Goal: Find specific page/section: Find specific page/section

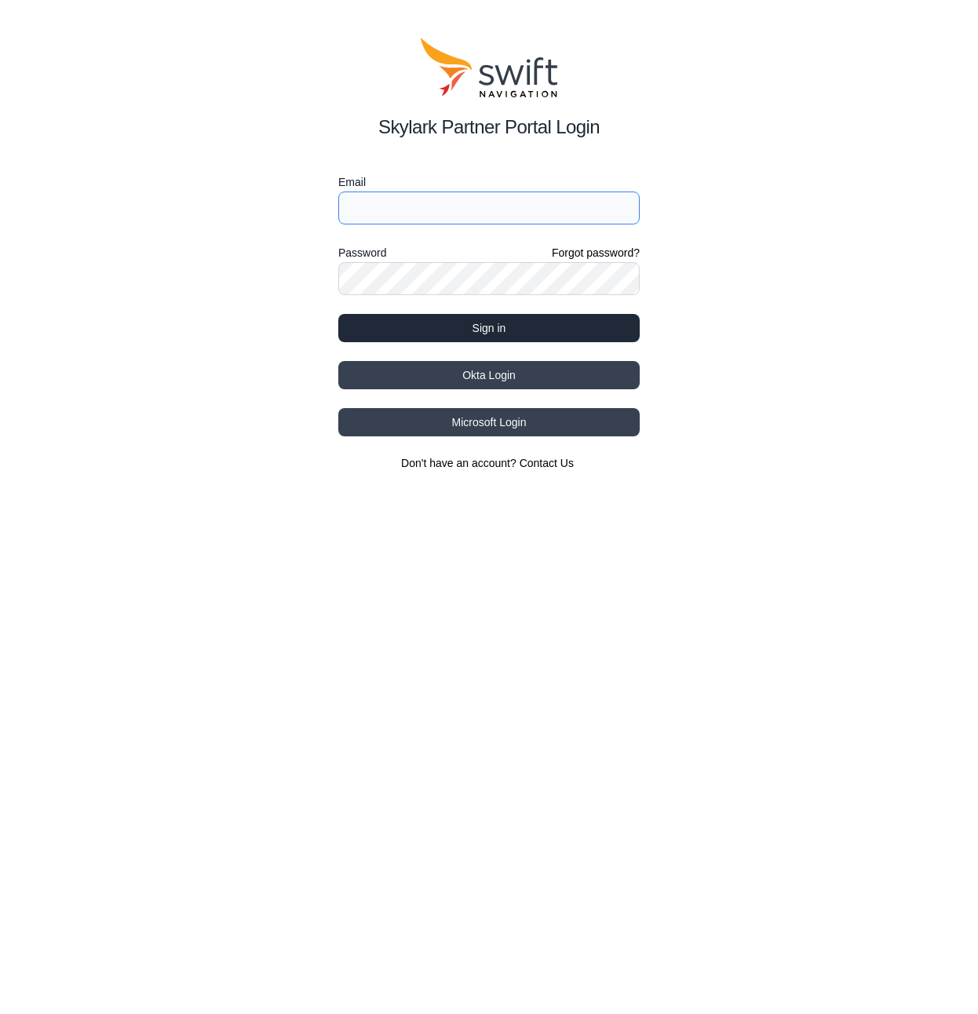
type input "[PERSON_NAME][EMAIL_ADDRESS][PERSON_NAME][DOMAIN_NAME]"
click at [514, 327] on button "Sign in" at bounding box center [488, 328] width 301 height 28
select select
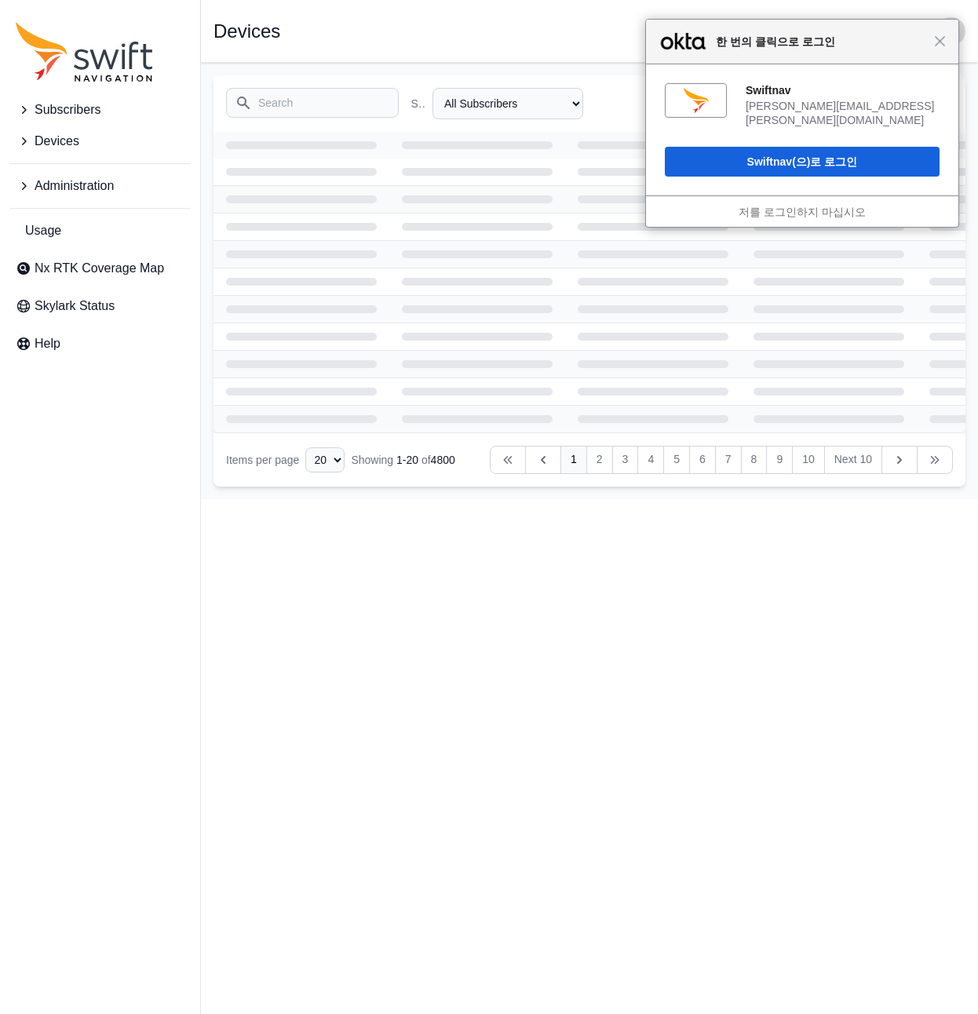
click at [946, 42] on div "닫기 한 번의 클릭으로 로그인" at bounding box center [802, 42] width 312 height 45
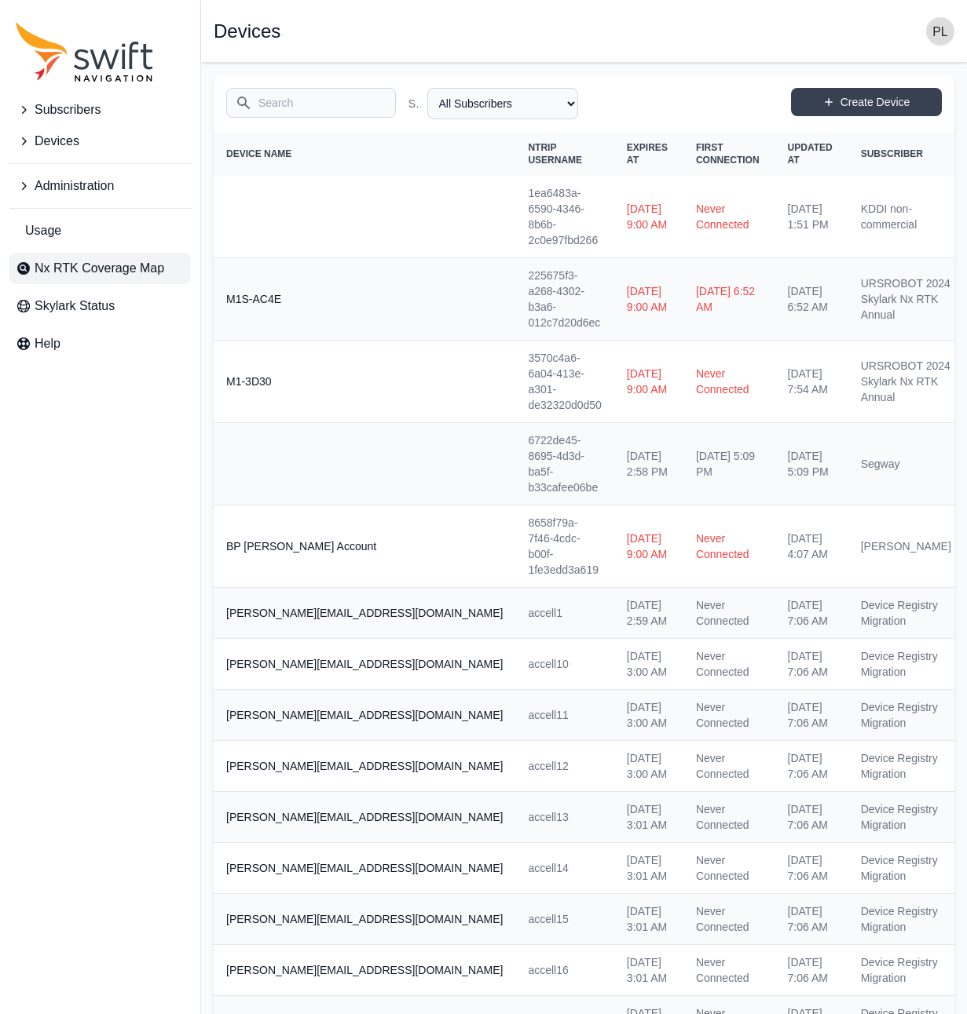
click at [122, 264] on span "Nx RTK Coverage Map" at bounding box center [100, 268] width 130 height 19
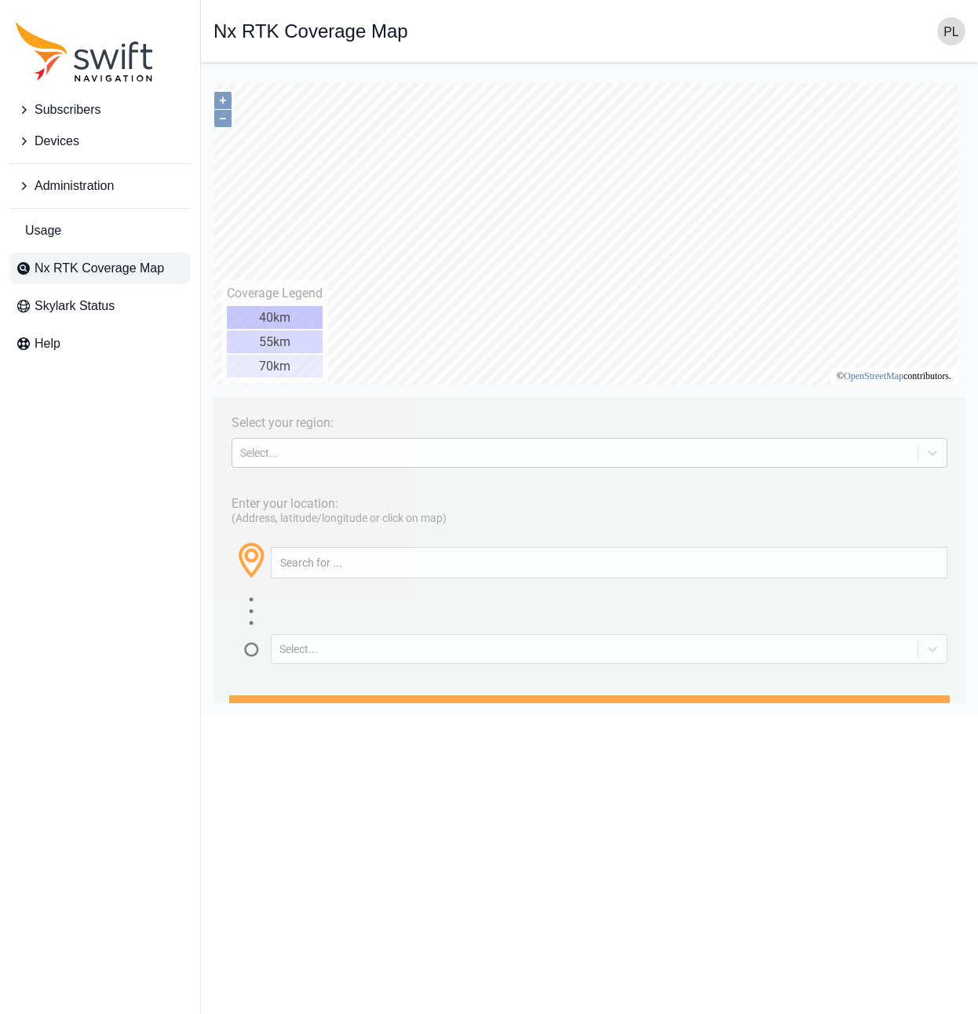
click at [511, 439] on div "Select..." at bounding box center [590, 453] width 716 height 30
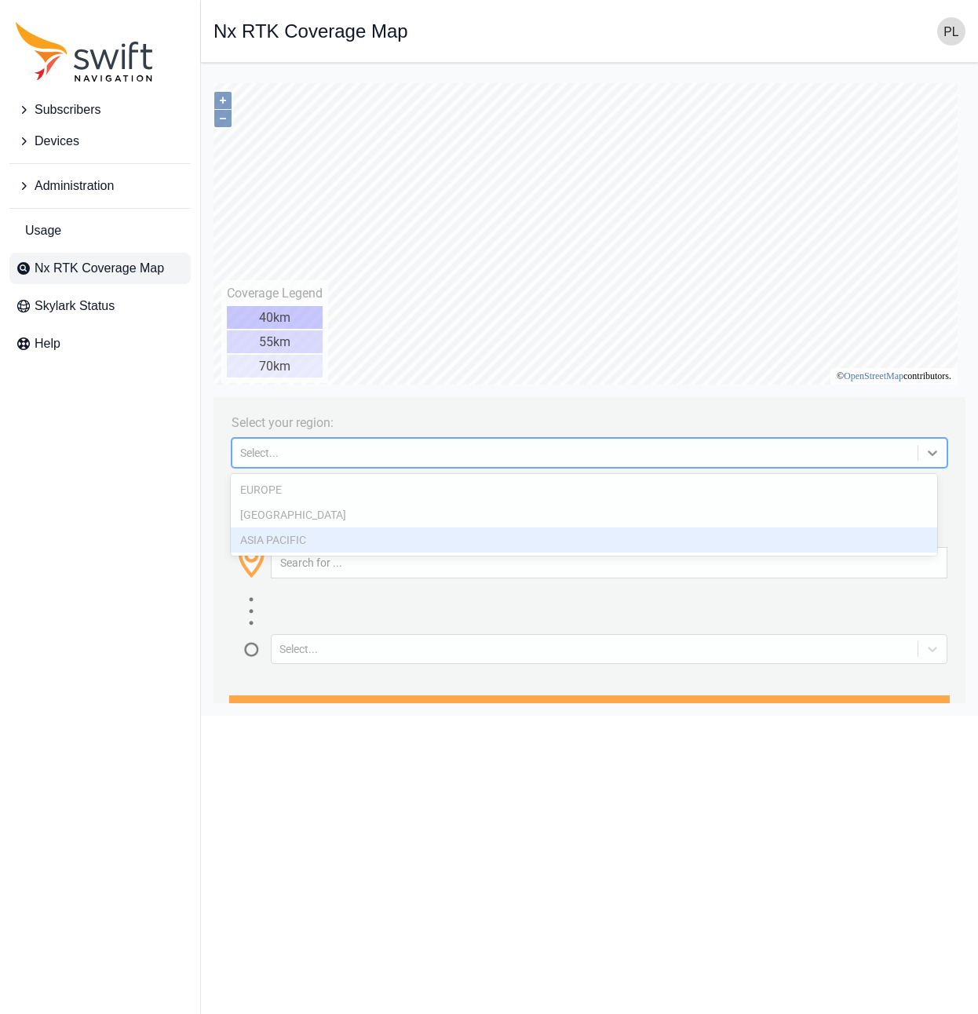
click at [357, 536] on div "ASIA PACIFIC" at bounding box center [584, 540] width 707 height 25
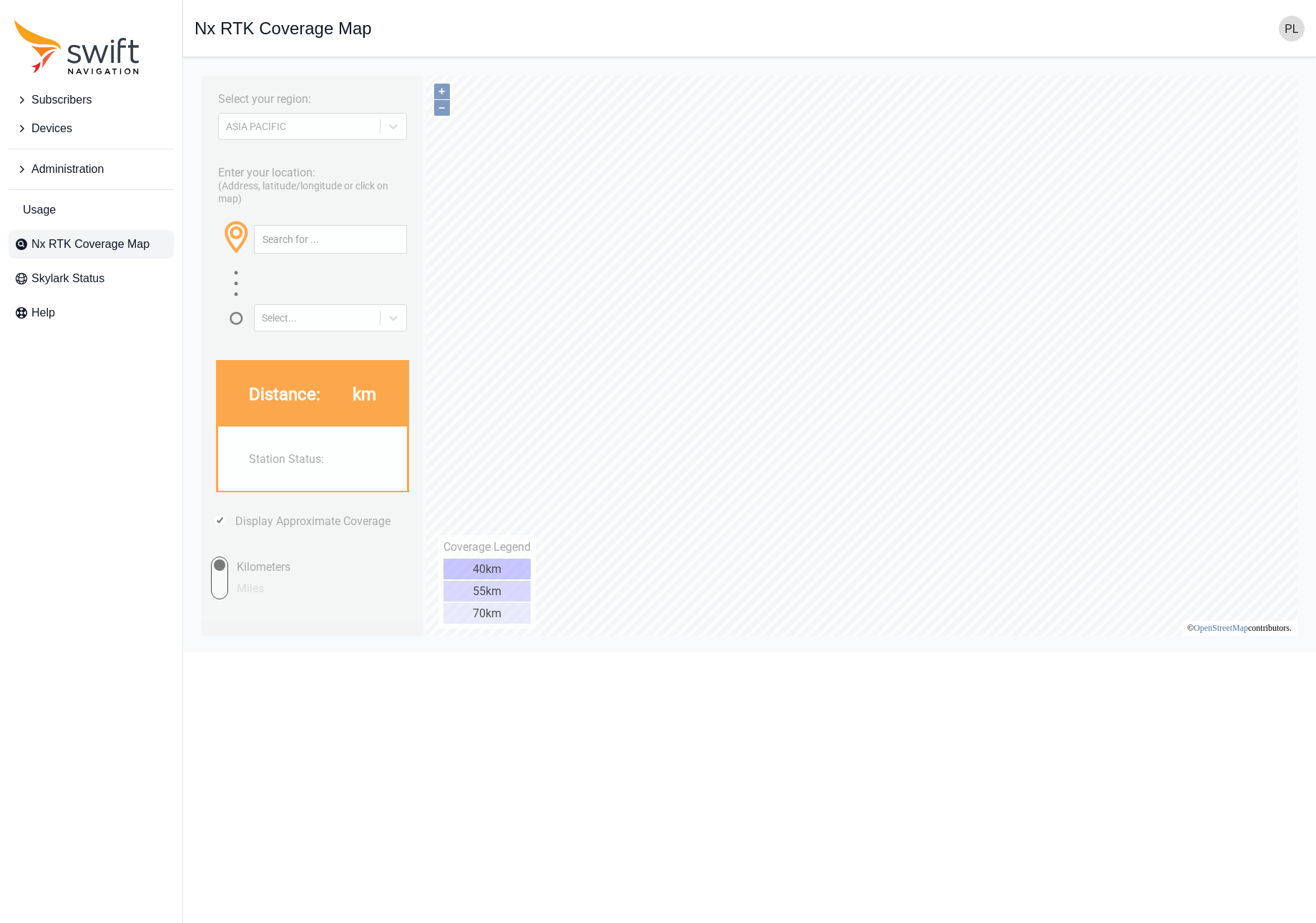
type input "37.419°, 128.321°"
